Goal: Transaction & Acquisition: Book appointment/travel/reservation

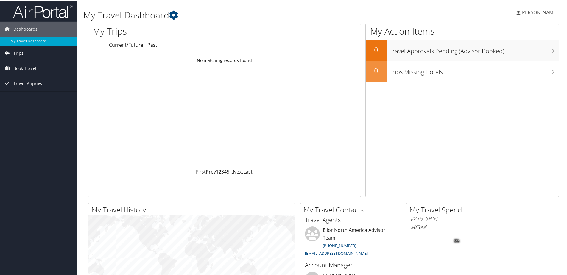
click at [49, 53] on link "Trips" at bounding box center [38, 52] width 77 height 15
click at [40, 94] on link "Book Travel" at bounding box center [38, 94] width 77 height 15
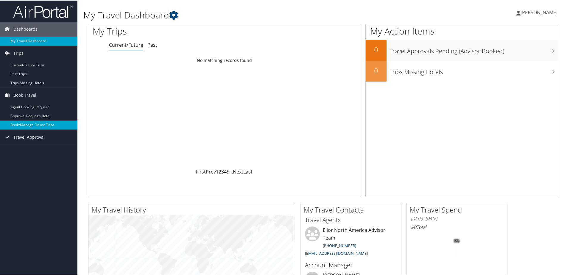
click at [43, 122] on link "Book/Manage Online Trips" at bounding box center [38, 124] width 77 height 9
